Goal: Contribute content: Add original content to the website for others to see

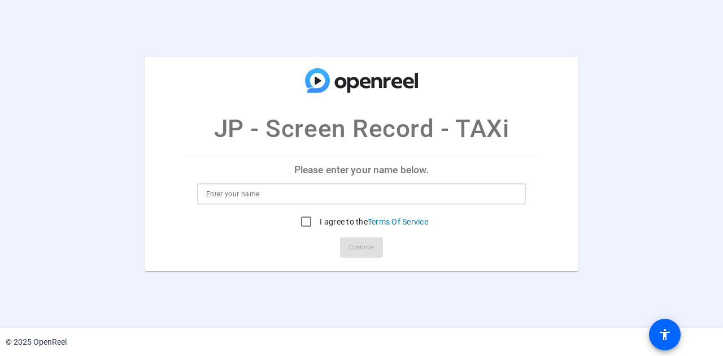
click at [296, 191] on input at bounding box center [361, 195] width 311 height 14
click at [276, 196] on input at bounding box center [361, 195] width 311 height 14
type input "JP Carigma"
click at [308, 221] on input "I agree to the Terms Of Service" at bounding box center [306, 222] width 23 height 23
checkbox input "true"
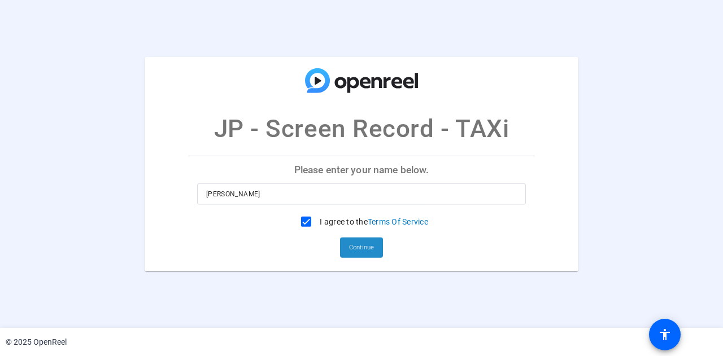
click at [358, 257] on span at bounding box center [361, 247] width 43 height 27
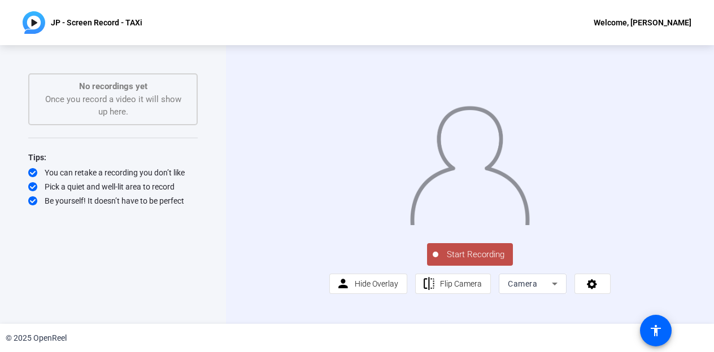
click at [555, 291] on icon at bounding box center [555, 284] width 14 height 14
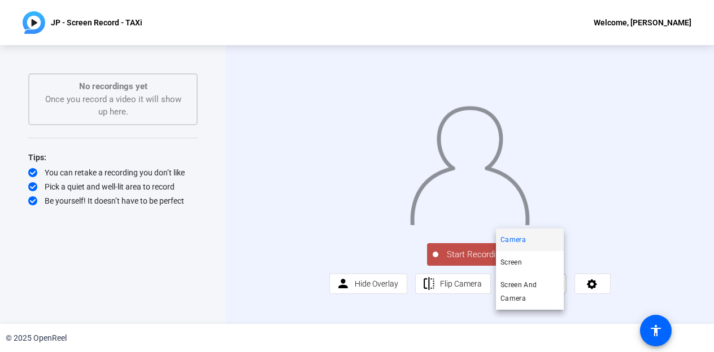
click at [355, 302] on div at bounding box center [357, 176] width 714 height 352
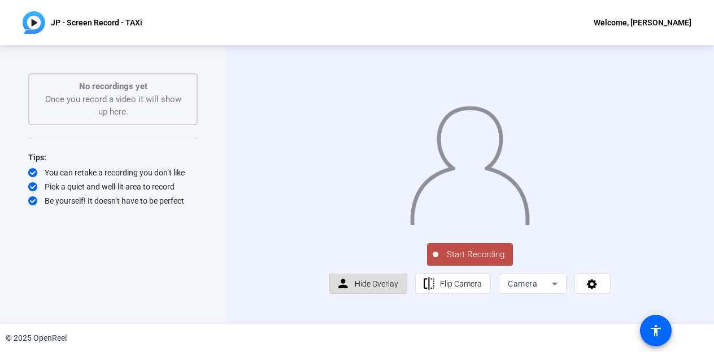
click at [379, 289] on span "Hide Overlay" at bounding box center [376, 284] width 43 height 9
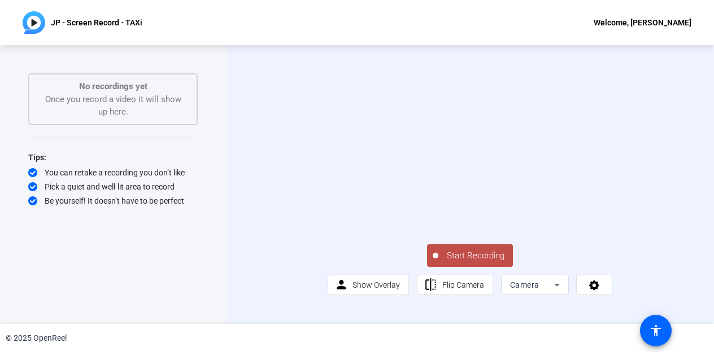
click at [471, 263] on span "Start Recording" at bounding box center [475, 256] width 75 height 13
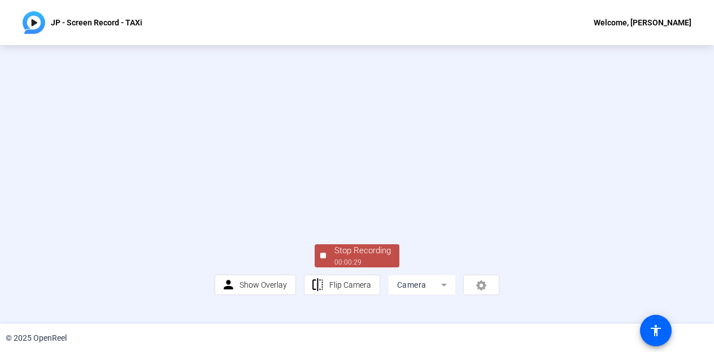
scroll to position [73, 0]
click at [356, 268] on div "00:00:30" at bounding box center [362, 263] width 56 height 10
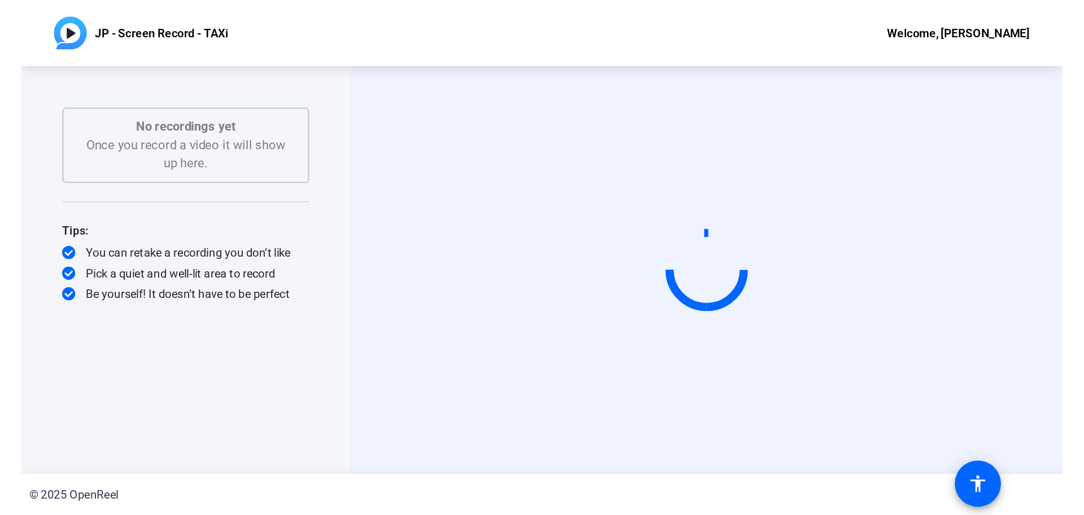
scroll to position [0, 0]
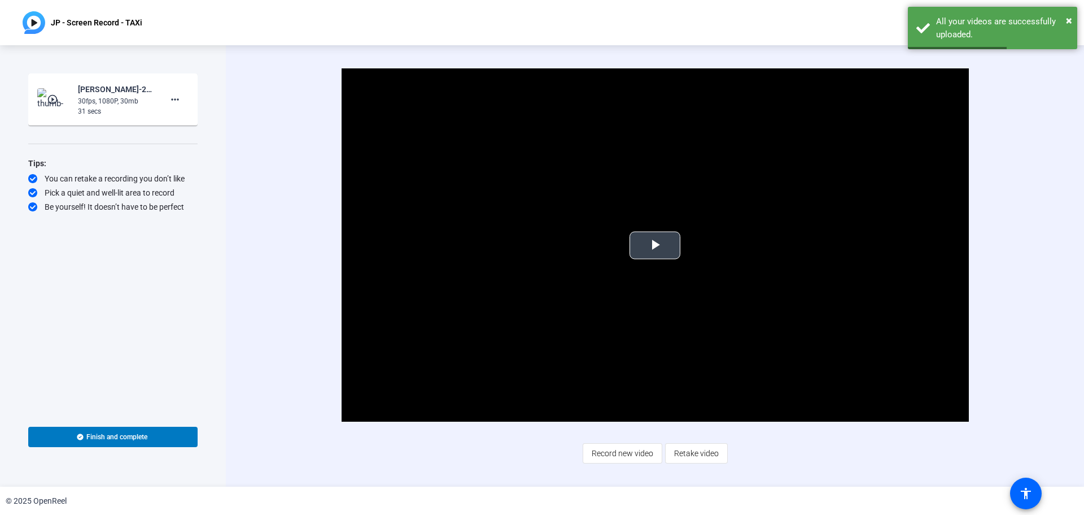
click at [655, 245] on span "Video Player" at bounding box center [655, 245] width 0 height 0
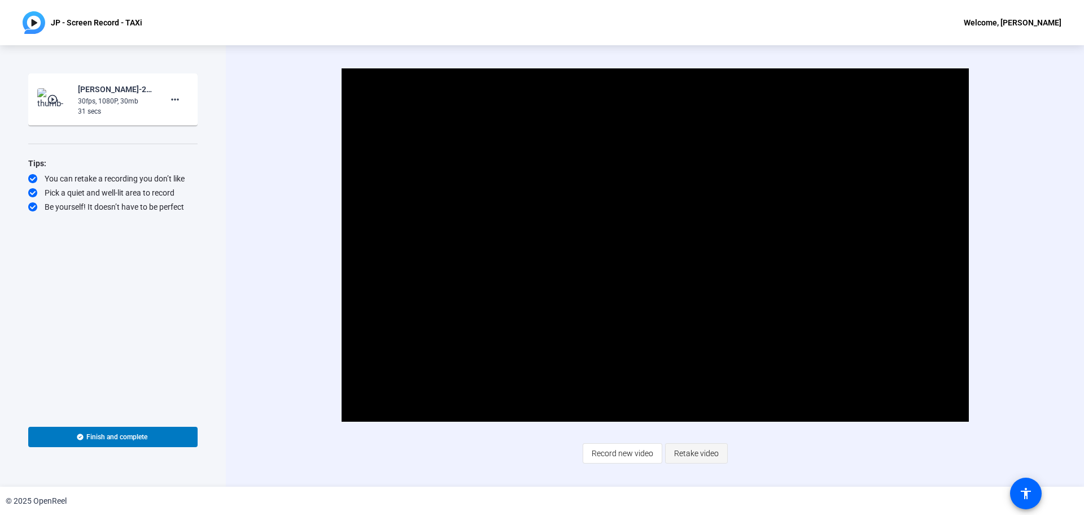
click at [702, 356] on span "Retake video" at bounding box center [696, 452] width 45 height 21
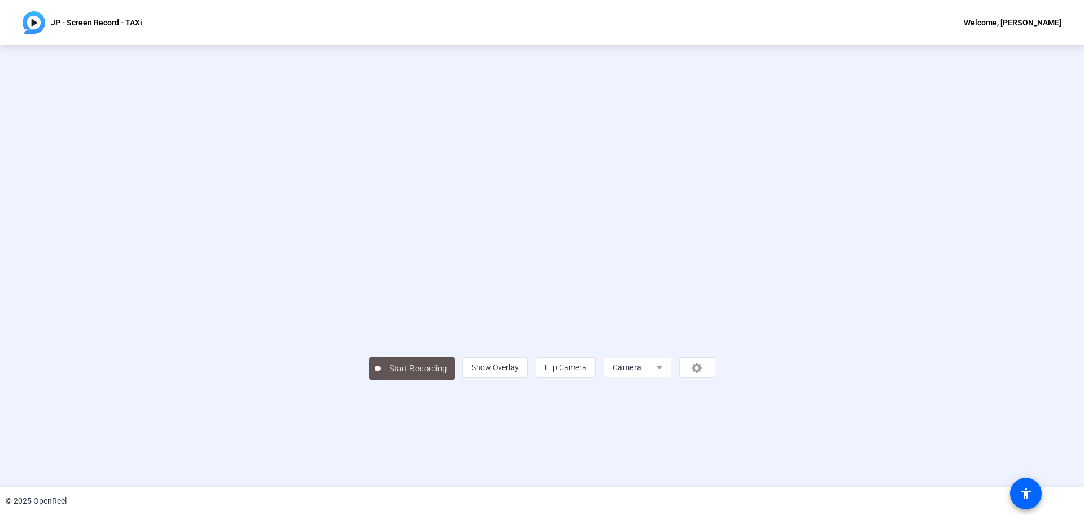
click at [114, 191] on div "Start Recording person Show Overlay flip Flip Camera Camera" at bounding box center [542, 266] width 922 height 228
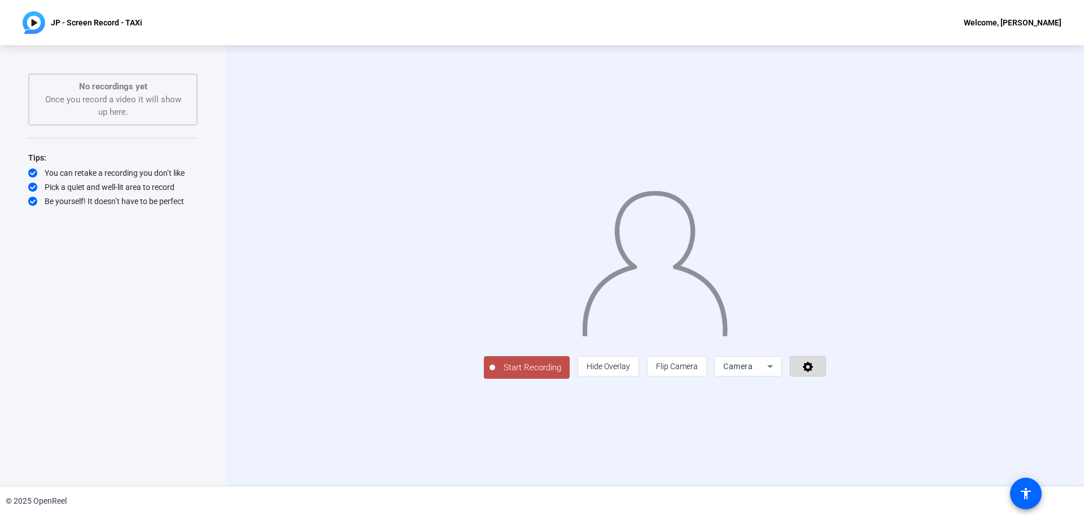
click at [722, 356] on icon at bounding box center [808, 365] width 13 height 11
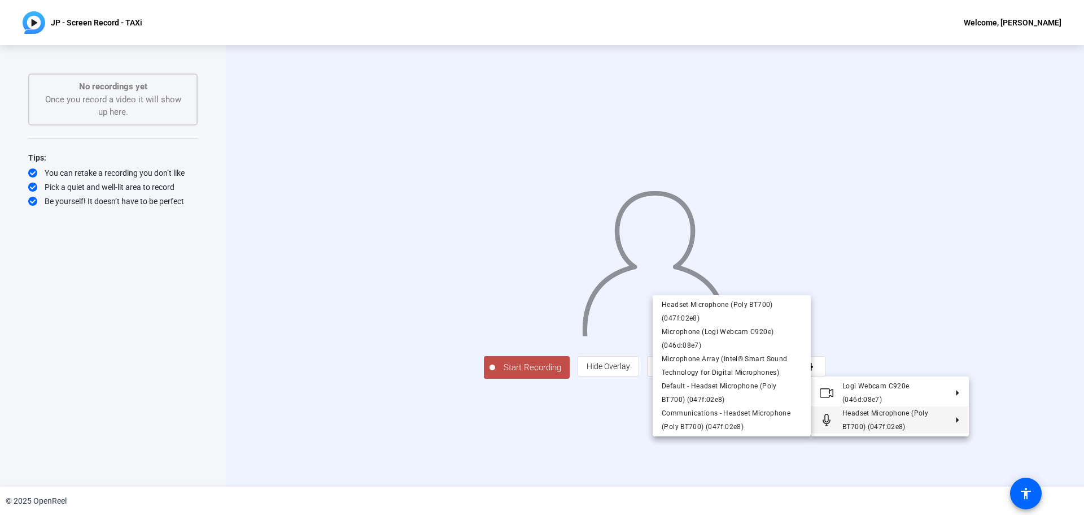
click at [106, 316] on div at bounding box center [542, 257] width 1084 height 515
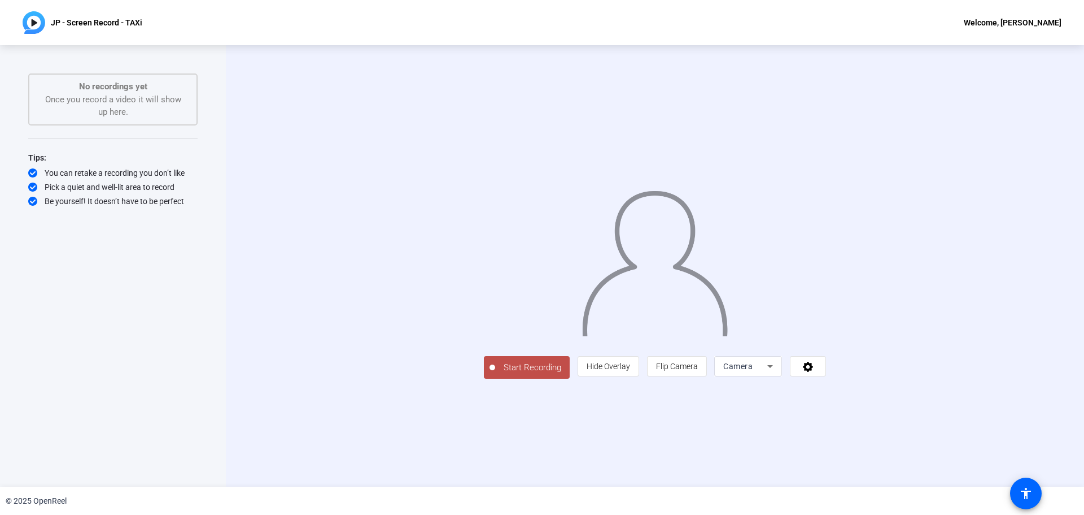
click at [722, 356] on icon at bounding box center [771, 366] width 14 height 14
click at [722, 356] on span "Screen And Camera" at bounding box center [891, 417] width 59 height 27
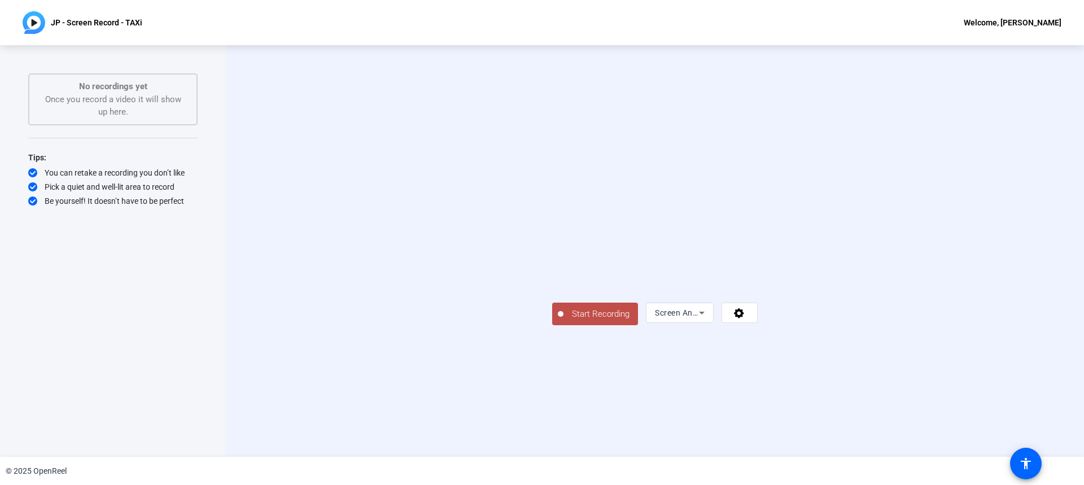
click at [564, 321] on span "Start Recording" at bounding box center [601, 314] width 75 height 13
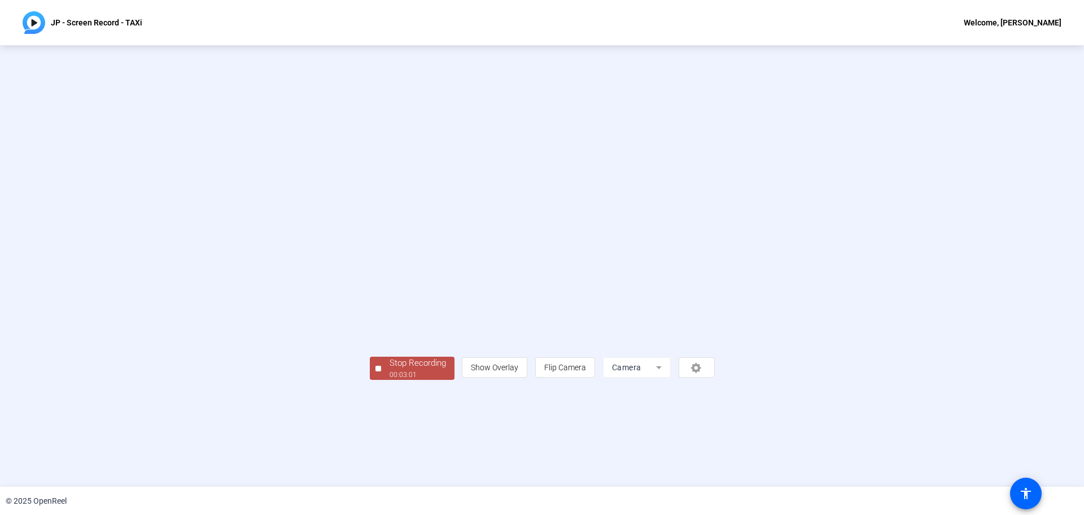
click at [671, 356] on mat-form-field "Camera" at bounding box center [637, 367] width 68 height 20
click at [390, 356] on div "Stop Recording" at bounding box center [418, 362] width 56 height 13
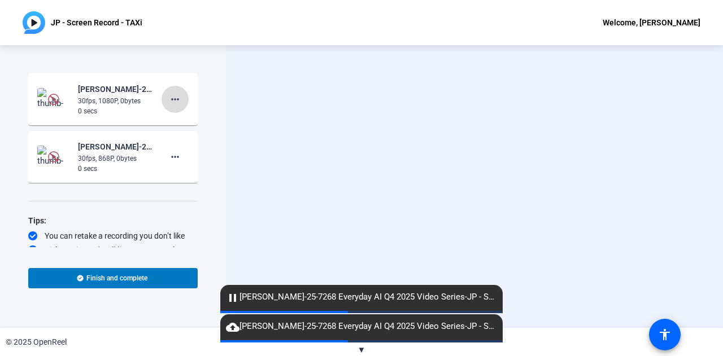
click at [172, 102] on mat-icon "more_horiz" at bounding box center [175, 100] width 14 height 14
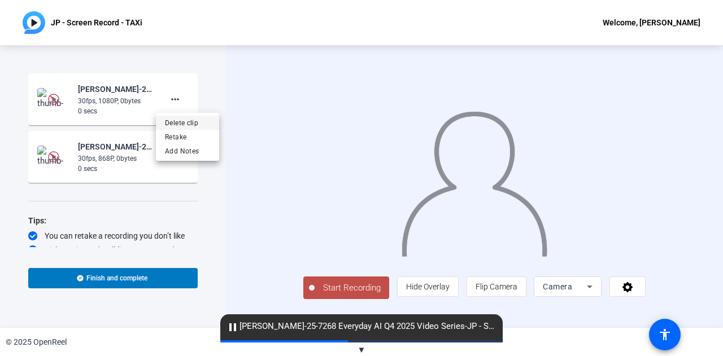
click at [187, 121] on span "Delete clip" at bounding box center [187, 123] width 45 height 14
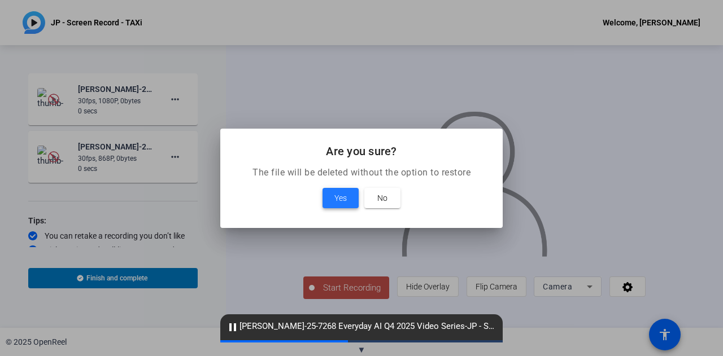
click at [342, 198] on span "Yes" at bounding box center [340, 198] width 12 height 14
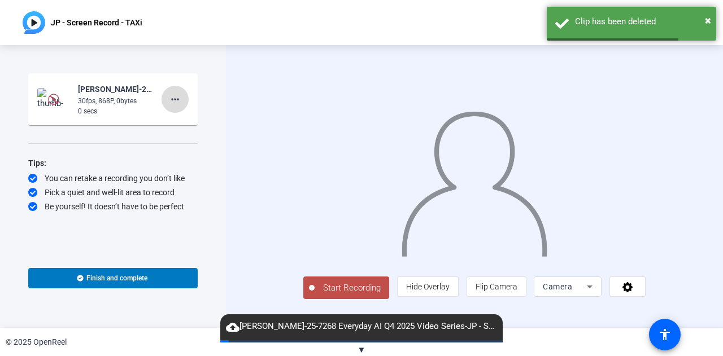
click at [177, 97] on mat-icon "more_horiz" at bounding box center [175, 100] width 14 height 14
click at [190, 126] on span "Delete clip" at bounding box center [193, 123] width 45 height 14
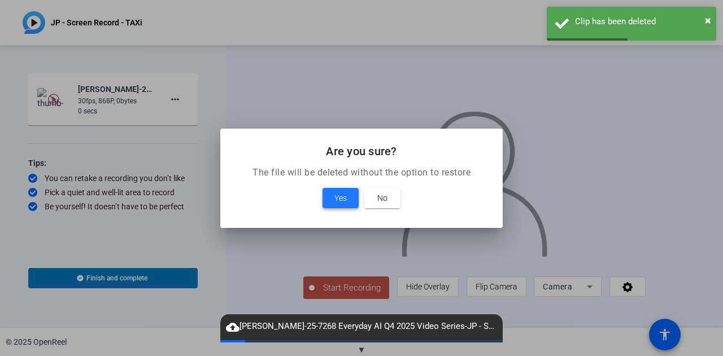
click at [336, 200] on span "Yes" at bounding box center [340, 198] width 12 height 14
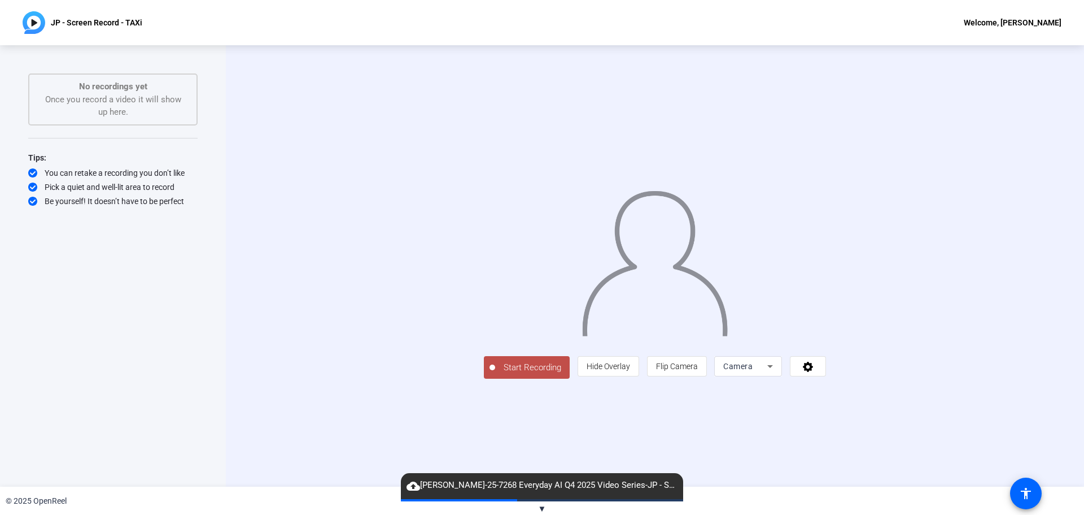
click at [722, 356] on icon at bounding box center [771, 366] width 14 height 14
click at [722, 356] on span "Screen And Camera" at bounding box center [891, 417] width 59 height 27
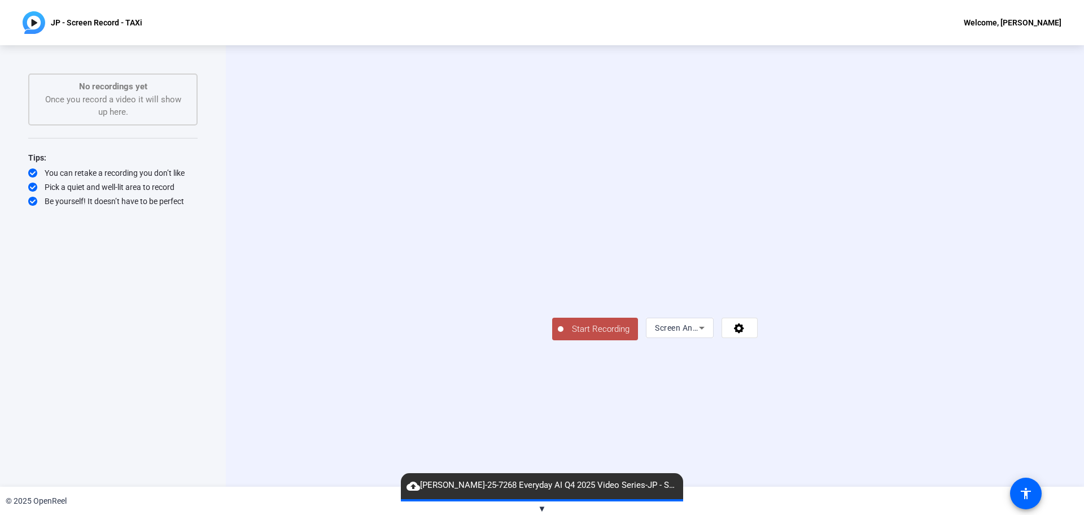
click at [552, 340] on button "Start Recording" at bounding box center [595, 328] width 86 height 23
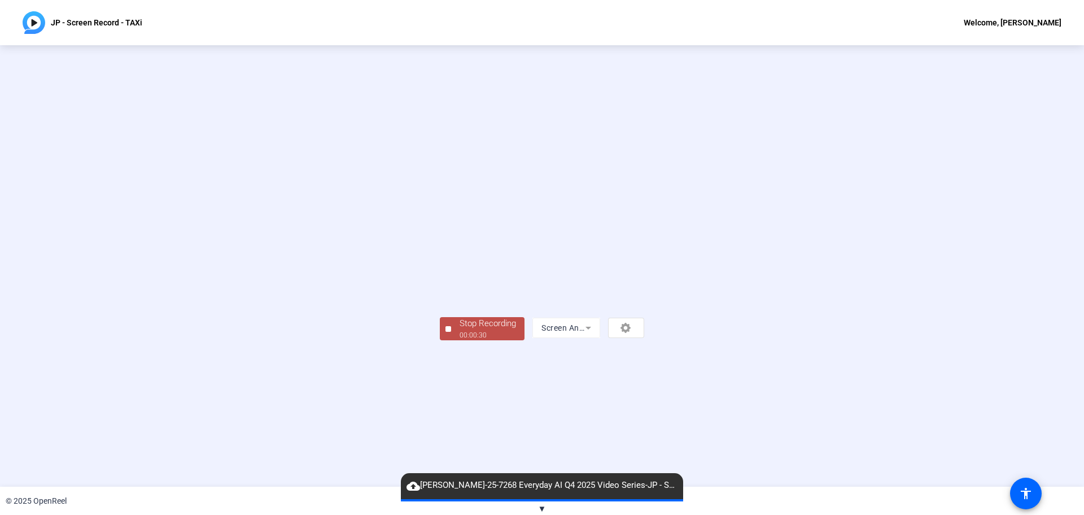
click at [460, 330] on div "Stop Recording" at bounding box center [488, 323] width 56 height 13
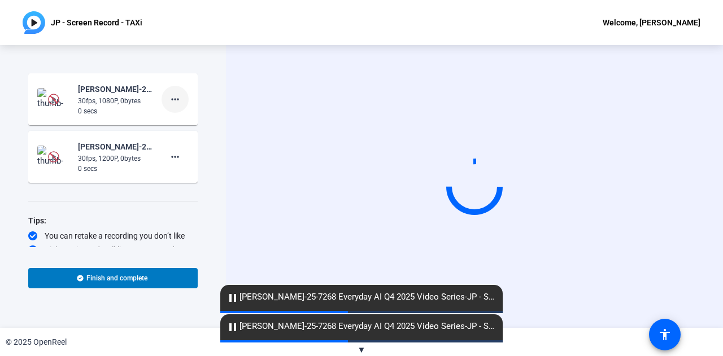
click at [167, 107] on span at bounding box center [175, 99] width 27 height 27
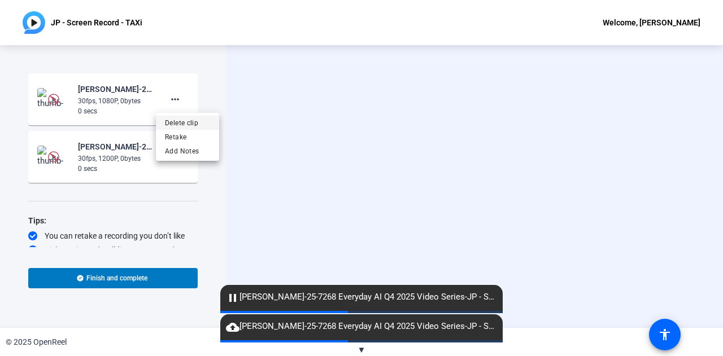
click at [185, 125] on span "Delete clip" at bounding box center [187, 123] width 45 height 14
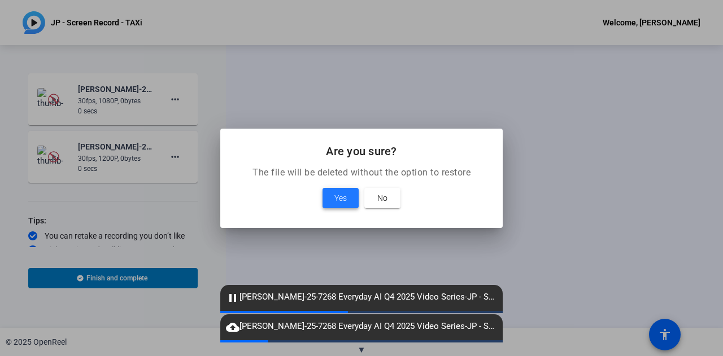
click at [346, 198] on span "Yes" at bounding box center [340, 198] width 12 height 14
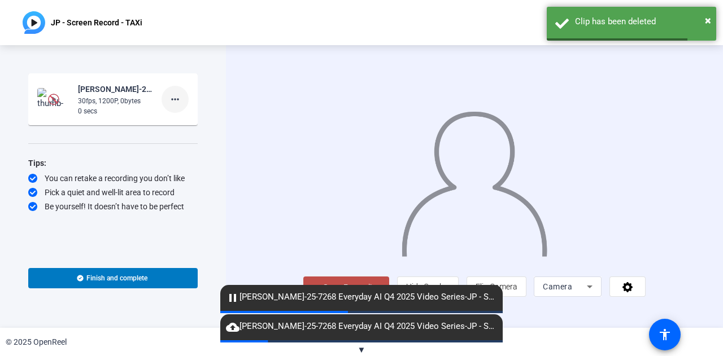
click at [178, 98] on mat-icon "more_horiz" at bounding box center [175, 100] width 14 height 14
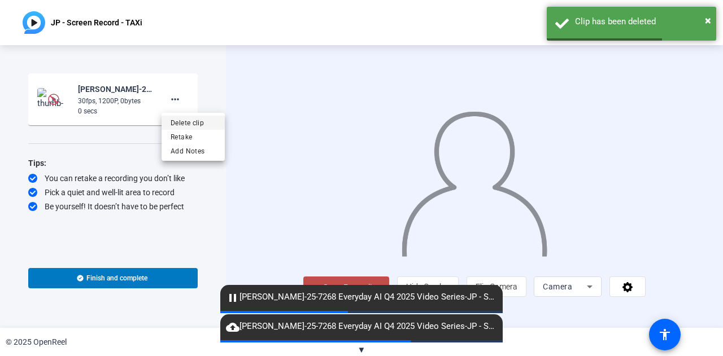
click at [188, 126] on span "Delete clip" at bounding box center [193, 123] width 45 height 14
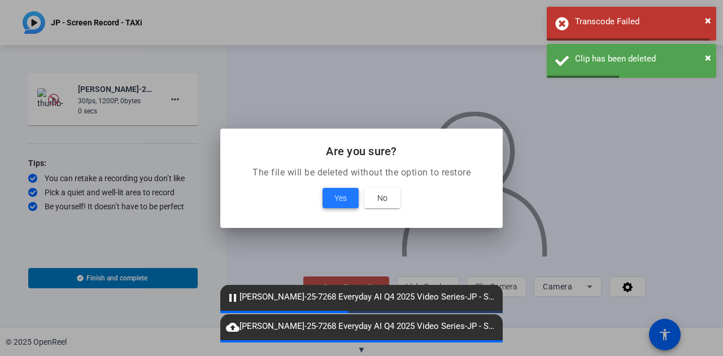
click at [347, 202] on span at bounding box center [341, 198] width 36 height 27
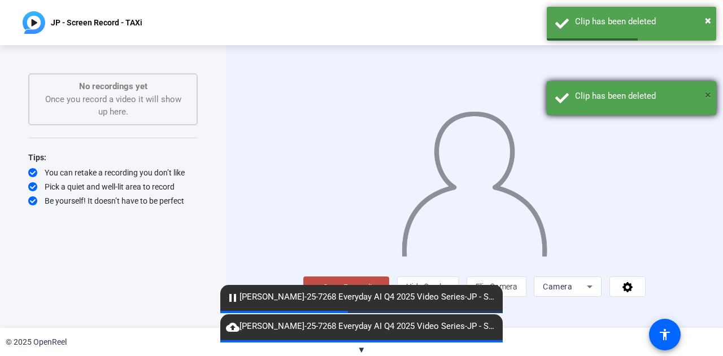
click at [706, 94] on span "×" at bounding box center [708, 95] width 6 height 14
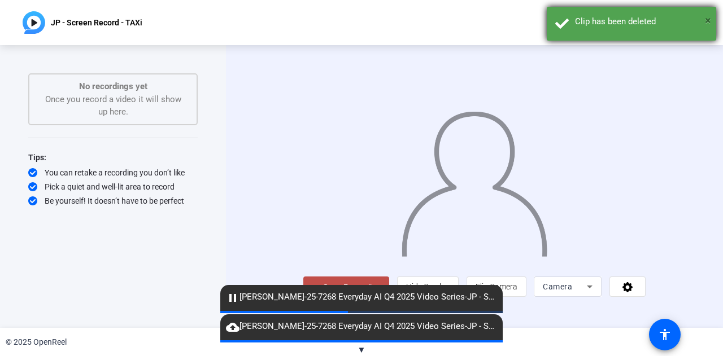
click at [708, 20] on span "×" at bounding box center [708, 21] width 6 height 14
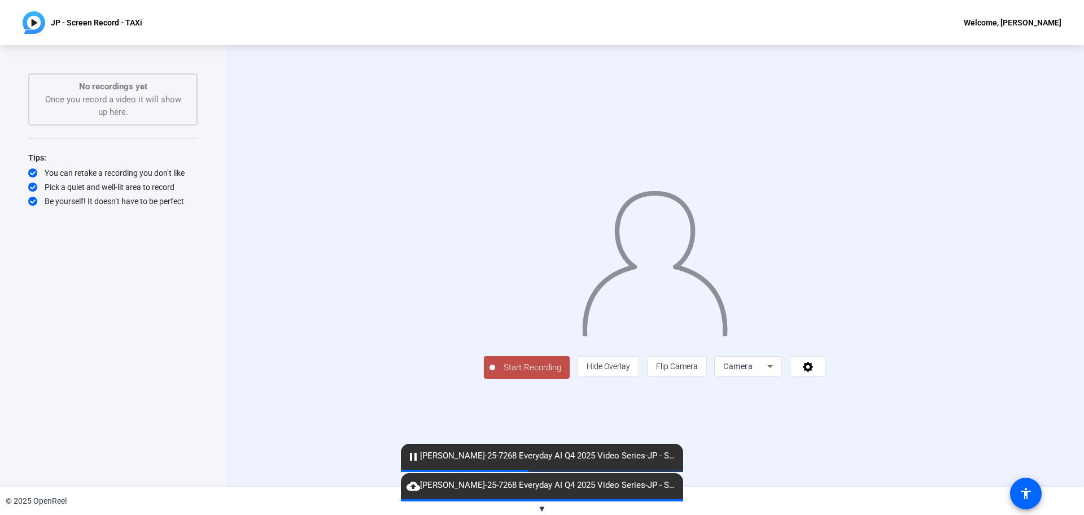
click at [413, 356] on mat-icon "pause" at bounding box center [414, 457] width 14 height 14
click at [722, 356] on icon at bounding box center [771, 366] width 14 height 14
click at [722, 356] on span "Screen And Camera" at bounding box center [891, 417] width 59 height 27
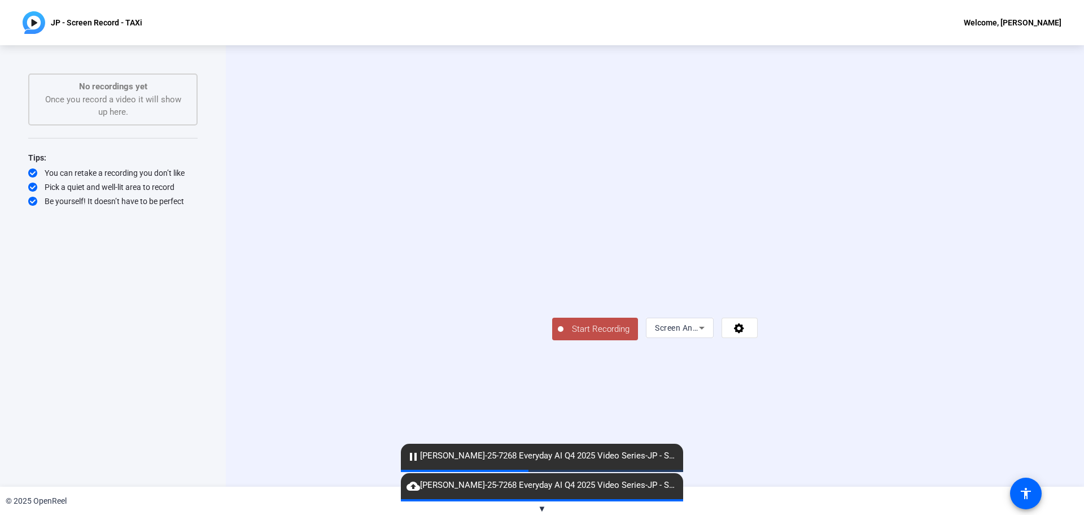
click at [564, 335] on span "Start Recording" at bounding box center [601, 329] width 75 height 13
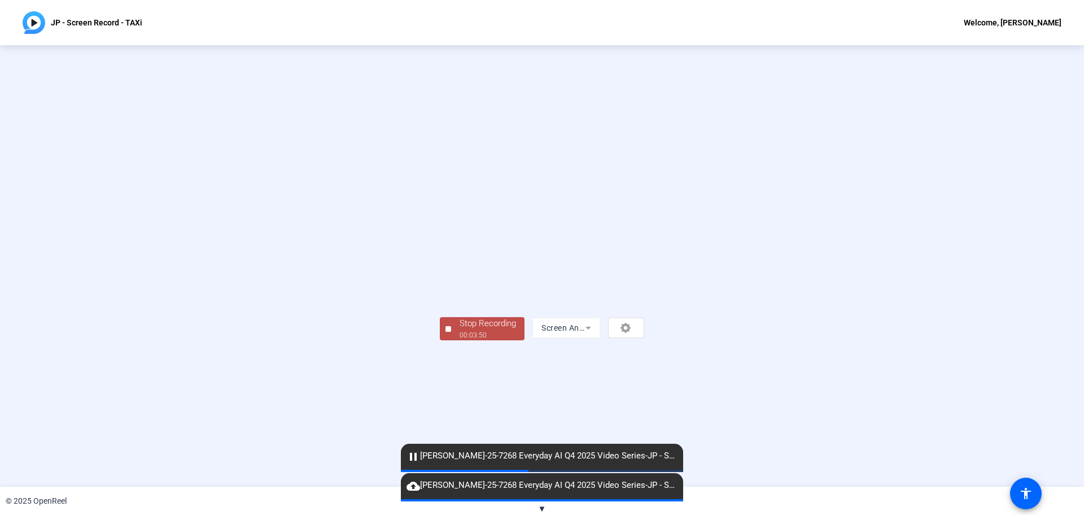
click at [451, 340] on span "Stop Recording 00:03:50" at bounding box center [487, 328] width 73 height 23
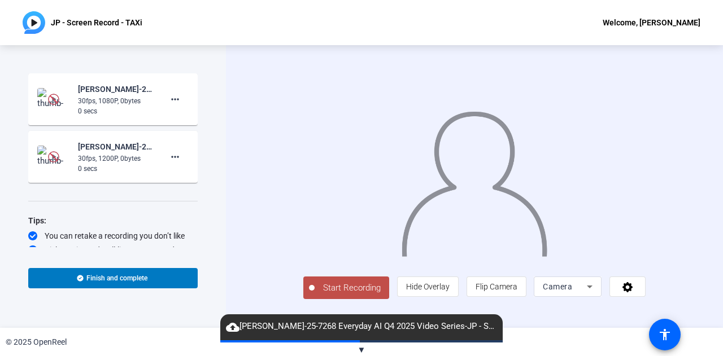
click at [312, 21] on div "JP - Screen Record - TAXi Welcome, [PERSON_NAME]" at bounding box center [361, 22] width 723 height 45
